Goal: Navigation & Orientation: Find specific page/section

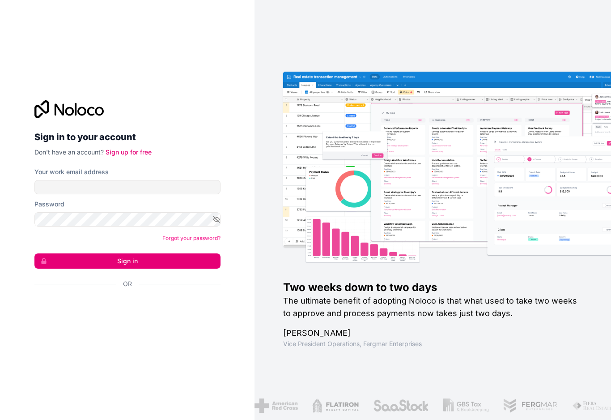
click at [155, 318] on div "Se connecter avec Google. S'ouvre dans un nouvel onglet." at bounding box center [123, 308] width 179 height 20
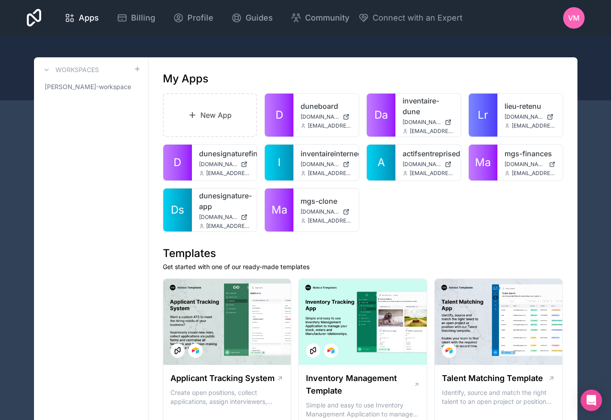
click at [509, 158] on link "mgs-finances" at bounding box center [530, 153] width 51 height 11
click at [569, 21] on span "VM" at bounding box center [575, 18] width 12 height 11
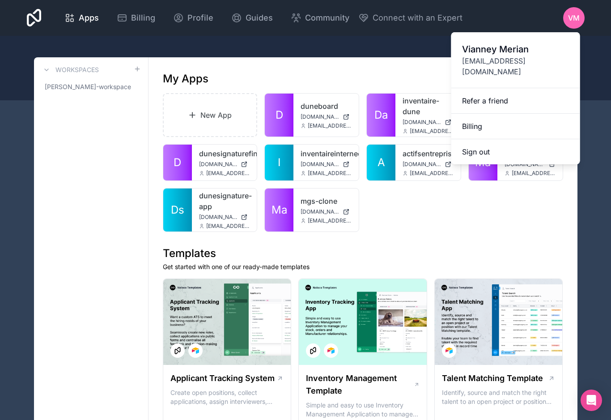
click at [214, 18] on span "Profile" at bounding box center [201, 18] width 26 height 13
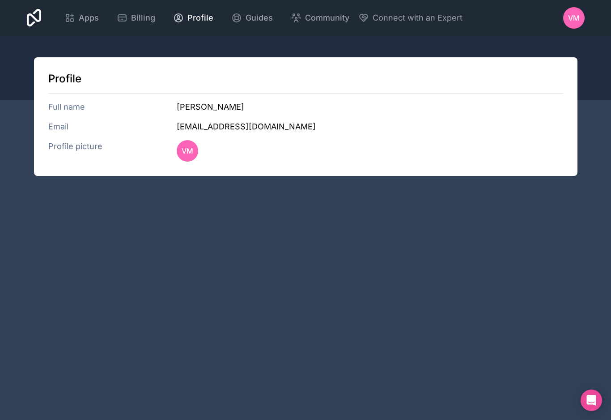
click at [73, 110] on h3 "Full name" at bounding box center [112, 107] width 129 height 13
click at [51, 128] on h3 "Email" at bounding box center [112, 126] width 129 height 13
click at [99, 16] on span "Apps" at bounding box center [89, 18] width 20 height 13
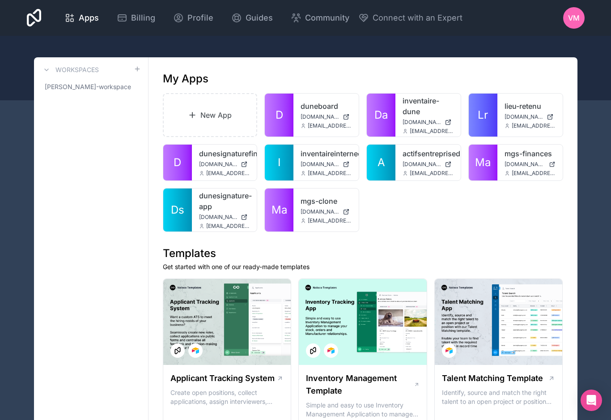
click at [423, 159] on div "actifsentreprisedune actifsentreprisedune.noloco.co vianney@dunesignature.com" at bounding box center [428, 163] width 65 height 36
click at [432, 158] on link "actifsentreprisedune" at bounding box center [428, 153] width 51 height 11
click at [507, 166] on span "[DOMAIN_NAME]" at bounding box center [525, 164] width 41 height 7
click at [554, 164] on icon at bounding box center [552, 164] width 4 height 4
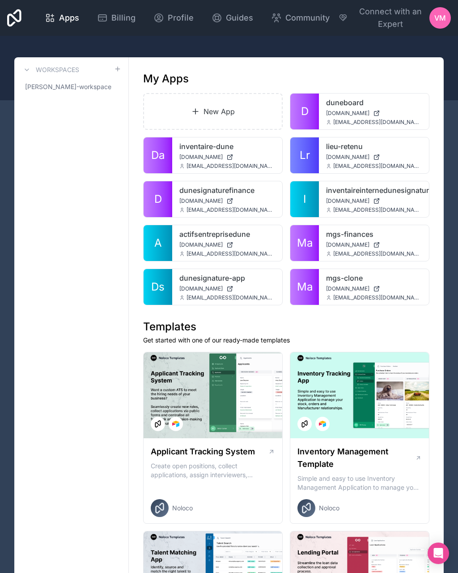
click at [380, 291] on icon at bounding box center [376, 288] width 7 height 7
click at [390, 239] on link "mgs-finances" at bounding box center [374, 234] width 96 height 11
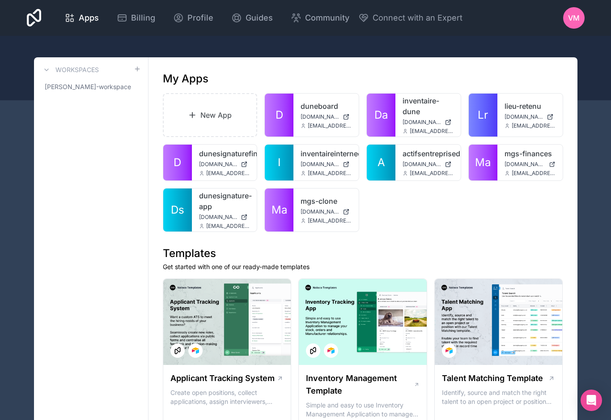
click at [522, 109] on link "lieu-retenu" at bounding box center [530, 106] width 51 height 11
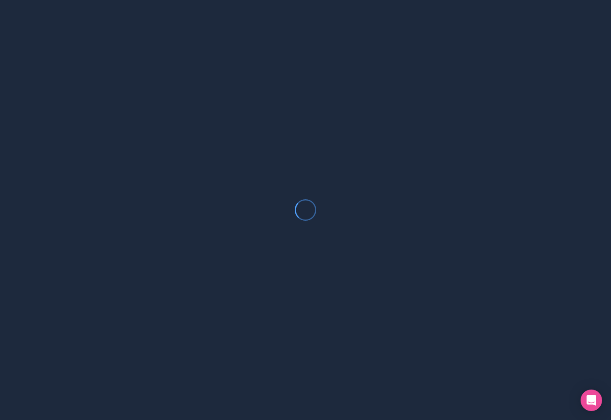
scroll to position [38, 0]
